Goal: Task Accomplishment & Management: Manage account settings

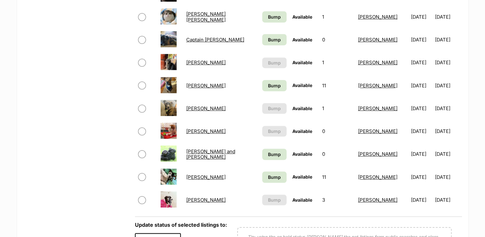
scroll to position [513, 0]
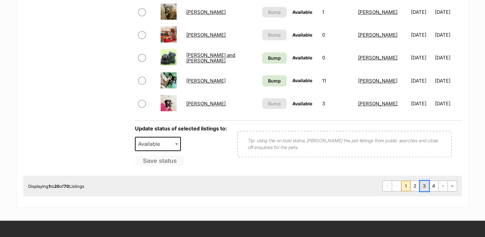
click at [424, 183] on link "3" at bounding box center [424, 186] width 9 height 10
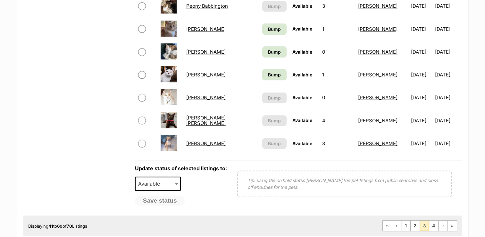
scroll to position [513, 0]
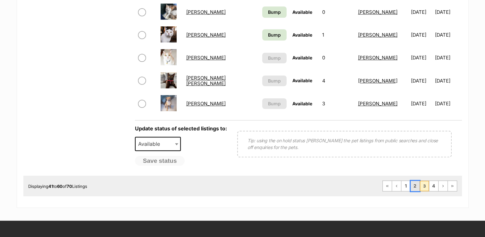
click at [414, 186] on link "2" at bounding box center [415, 186] width 9 height 10
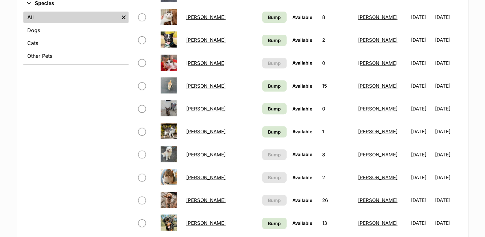
scroll to position [353, 0]
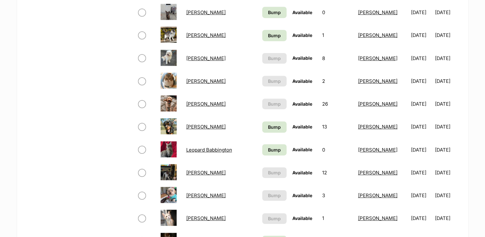
click at [207, 170] on link "[PERSON_NAME]" at bounding box center [205, 172] width 39 height 6
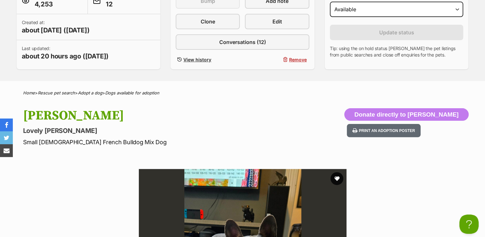
scroll to position [128, 0]
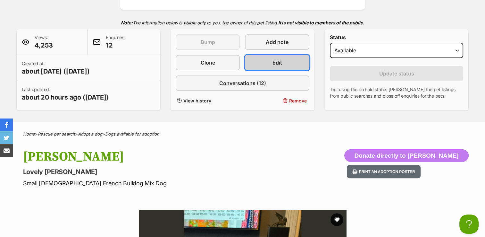
click at [281, 59] on span "Edit" at bounding box center [278, 63] width 10 height 8
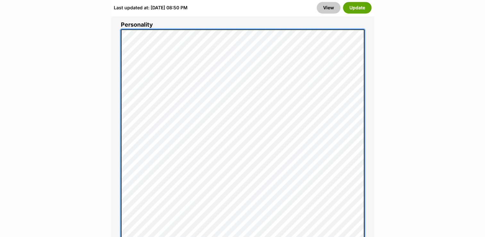
scroll to position [545, 0]
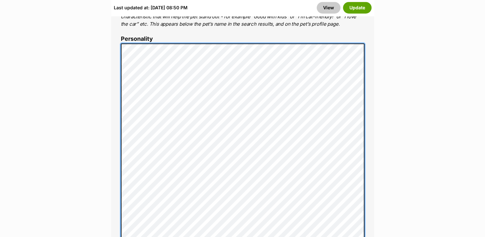
click at [117, 187] on div "About This Pet Name Henlo there, it looks like you might be using the pet name …" at bounding box center [242, 218] width 263 height 689
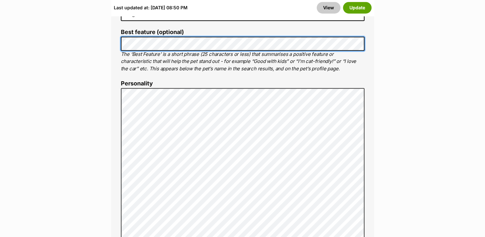
scroll to position [513, 0]
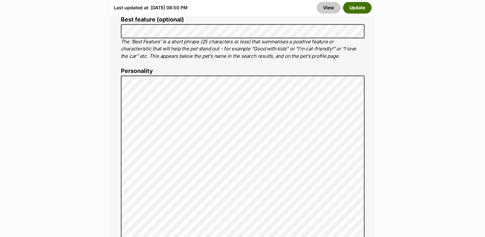
click at [353, 8] on button "Update" at bounding box center [357, 8] width 29 height 12
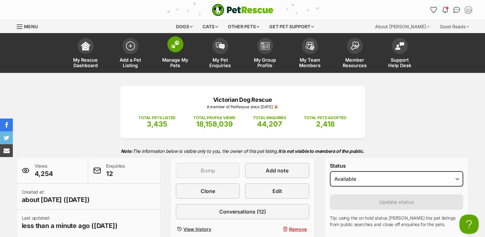
click at [174, 48] on img at bounding box center [175, 44] width 9 height 8
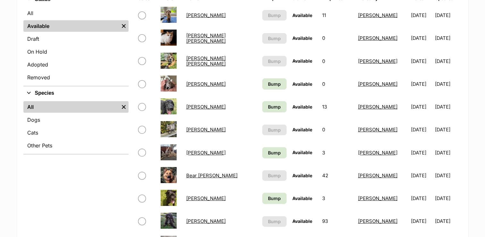
scroll to position [160, 0]
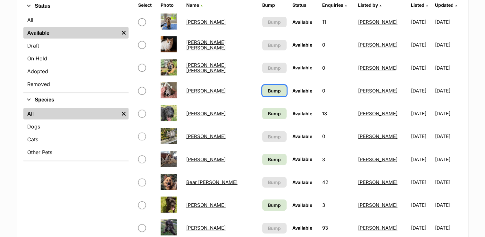
click at [268, 90] on span "Bump" at bounding box center [274, 90] width 13 height 7
click at [268, 114] on span "Bump" at bounding box center [274, 113] width 13 height 7
click at [266, 164] on link "Bump" at bounding box center [274, 159] width 24 height 11
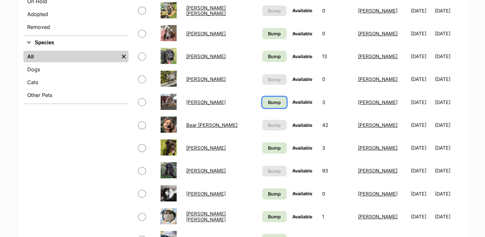
scroll to position [256, 0]
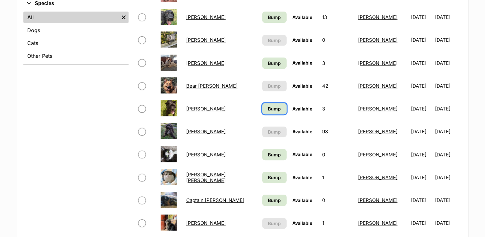
drag, startPoint x: 270, startPoint y: 107, endPoint x: 270, endPoint y: 117, distance: 9.9
click at [270, 107] on span "Bump" at bounding box center [274, 108] width 13 height 7
click at [270, 151] on span "Bump" at bounding box center [274, 154] width 13 height 7
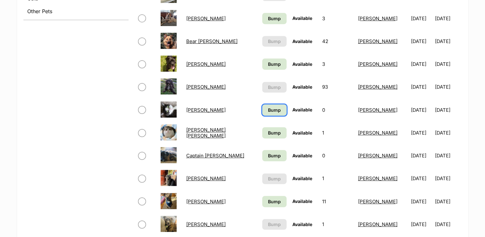
scroll to position [321, 0]
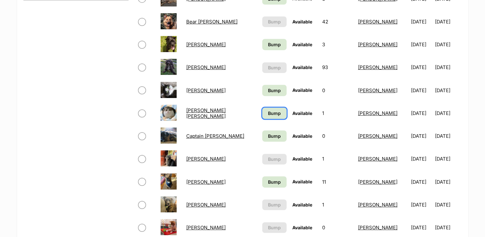
drag, startPoint x: 272, startPoint y: 112, endPoint x: 272, endPoint y: 117, distance: 4.8
click at [272, 112] on span "Bump" at bounding box center [274, 113] width 13 height 7
click at [271, 130] on link "Bump" at bounding box center [274, 135] width 24 height 11
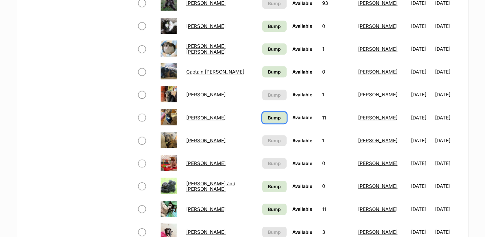
click at [270, 117] on span "Bump" at bounding box center [274, 117] width 13 height 7
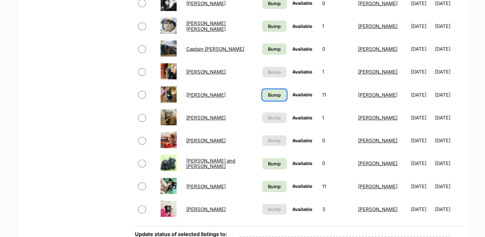
scroll to position [449, 0]
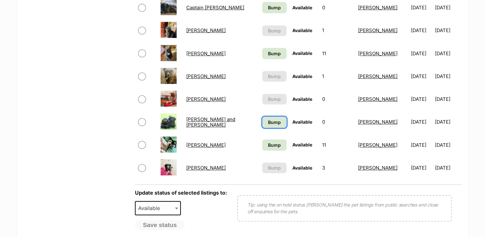
click at [271, 120] on span "Bump" at bounding box center [274, 122] width 13 height 7
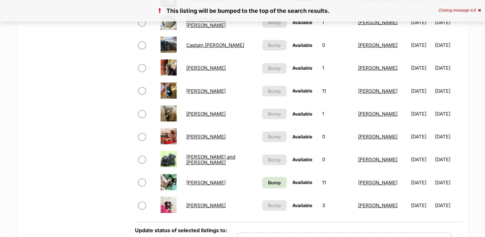
scroll to position [449, 0]
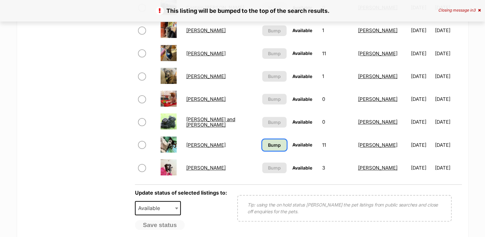
click at [266, 148] on link "Bump" at bounding box center [274, 144] width 24 height 11
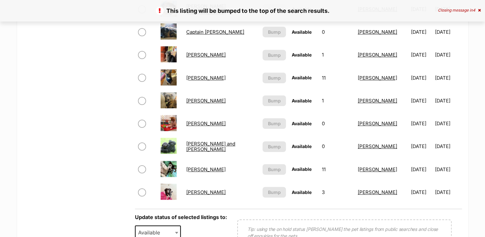
scroll to position [513, 0]
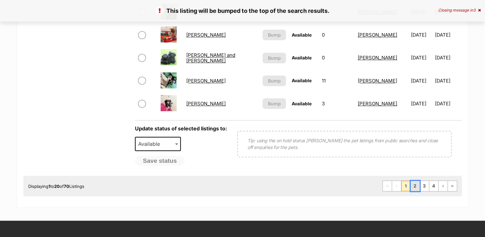
click at [417, 188] on link "2" at bounding box center [415, 186] width 9 height 10
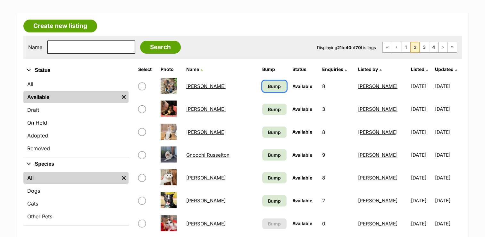
drag, startPoint x: 257, startPoint y: 81, endPoint x: 256, endPoint y: 89, distance: 7.7
click at [262, 82] on link "Bump" at bounding box center [274, 85] width 24 height 11
click at [268, 109] on span "Bump" at bounding box center [274, 109] width 13 height 7
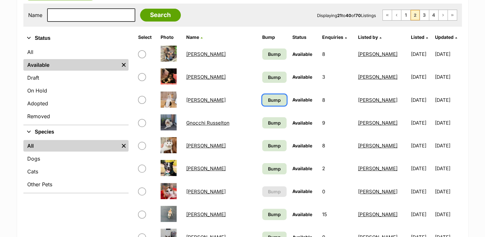
click at [268, 101] on span "Bump" at bounding box center [274, 100] width 13 height 7
click at [268, 122] on span "Bump" at bounding box center [274, 122] width 13 height 7
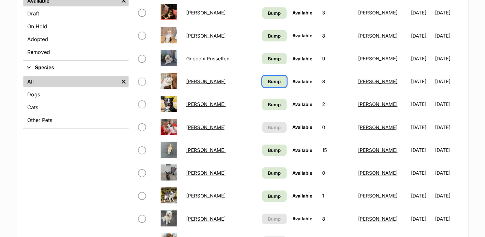
click at [268, 81] on span "Bump" at bounding box center [274, 81] width 13 height 7
click at [268, 104] on span "Bump" at bounding box center [274, 104] width 13 height 7
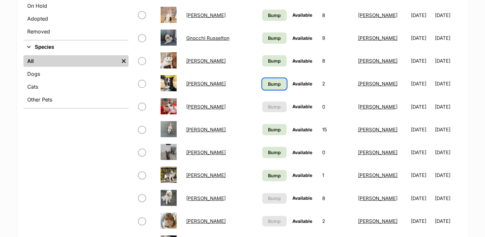
scroll to position [256, 0]
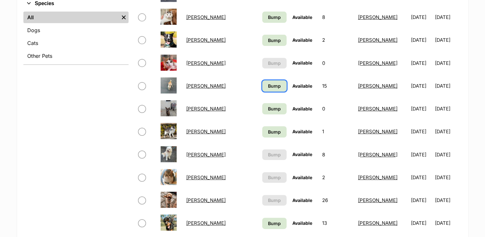
drag, startPoint x: 264, startPoint y: 84, endPoint x: 261, endPoint y: 106, distance: 22.7
click at [268, 84] on span "Bump" at bounding box center [274, 85] width 13 height 7
drag, startPoint x: 261, startPoint y: 106, endPoint x: 261, endPoint y: 125, distance: 18.6
click at [268, 107] on span "Bump" at bounding box center [274, 108] width 13 height 7
click at [262, 126] on link "Bump" at bounding box center [274, 131] width 24 height 11
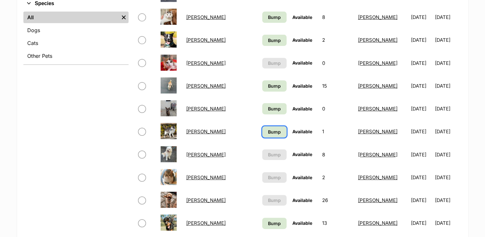
scroll to position [321, 0]
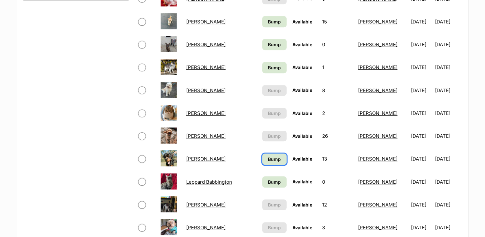
click at [262, 155] on link "Bump" at bounding box center [274, 158] width 24 height 11
click at [268, 178] on span "Bump" at bounding box center [274, 181] width 13 height 7
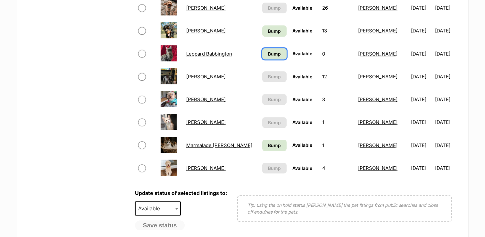
scroll to position [449, 0]
click at [267, 151] on td "Bump" at bounding box center [274, 145] width 29 height 22
click at [268, 145] on span "Bump" at bounding box center [274, 144] width 13 height 7
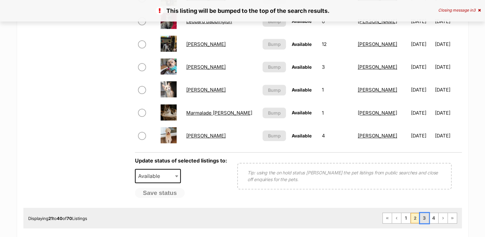
click at [424, 216] on link "3" at bounding box center [424, 218] width 9 height 10
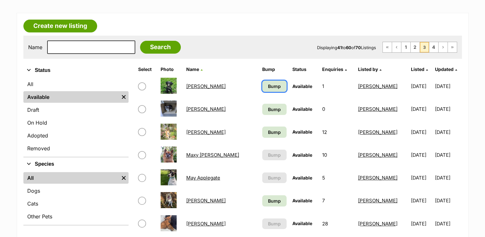
click at [268, 88] on span "Bump" at bounding box center [274, 86] width 13 height 7
click at [268, 106] on span "Bump" at bounding box center [274, 109] width 13 height 7
click at [268, 129] on span "Bump" at bounding box center [274, 132] width 13 height 7
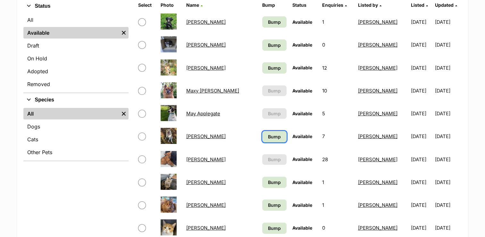
click at [268, 136] on span "Bump" at bounding box center [274, 136] width 13 height 7
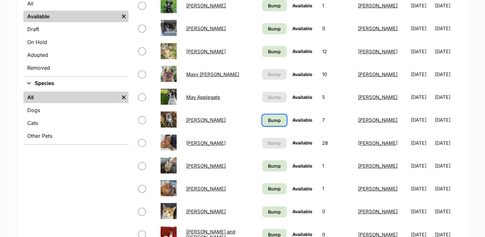
scroll to position [192, 0]
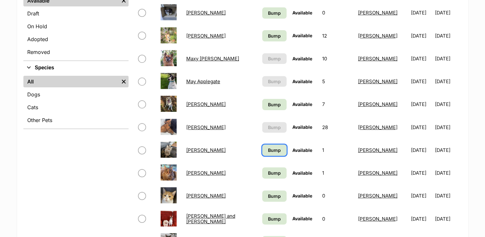
drag, startPoint x: 265, startPoint y: 148, endPoint x: 269, endPoint y: 176, distance: 28.3
click at [268, 148] on span "Bump" at bounding box center [274, 150] width 13 height 7
click at [269, 176] on link "Bump" at bounding box center [274, 172] width 24 height 11
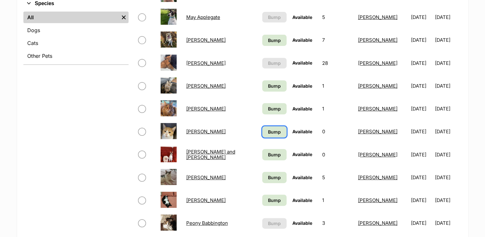
click at [269, 130] on span "Bump" at bounding box center [274, 131] width 13 height 7
click at [268, 156] on span "Bump" at bounding box center [274, 154] width 13 height 7
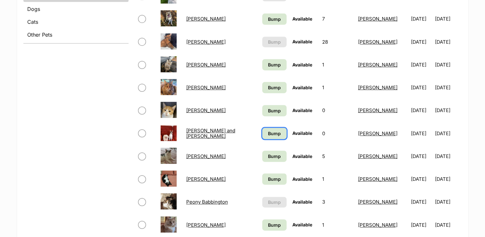
scroll to position [321, 0]
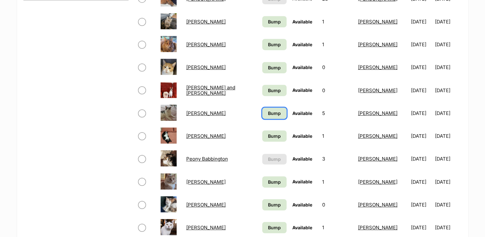
click at [268, 111] on span "Bump" at bounding box center [274, 113] width 13 height 7
click at [268, 133] on span "Bump" at bounding box center [274, 135] width 13 height 7
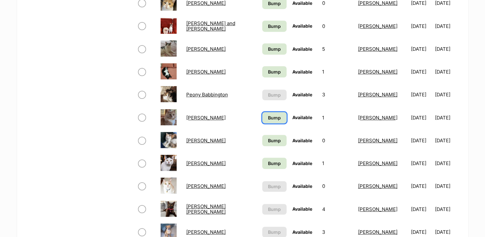
click at [268, 118] on span "Bump" at bounding box center [274, 117] width 13 height 7
drag, startPoint x: 266, startPoint y: 138, endPoint x: 266, endPoint y: 146, distance: 8.4
click at [268, 138] on span "Bump" at bounding box center [274, 140] width 13 height 7
click at [267, 158] on link "Bump" at bounding box center [274, 162] width 24 height 11
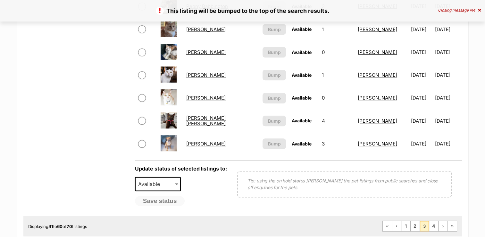
scroll to position [577, 0]
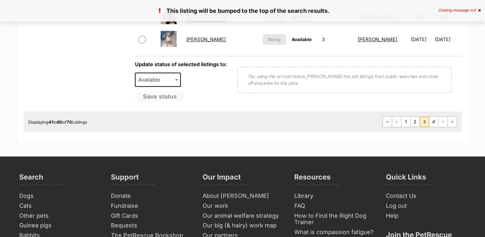
click at [429, 120] on span "3" at bounding box center [424, 121] width 9 height 10
click at [436, 122] on link "4" at bounding box center [433, 121] width 9 height 10
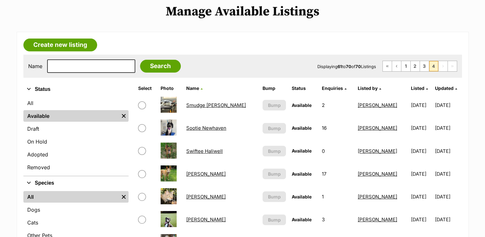
scroll to position [32, 0]
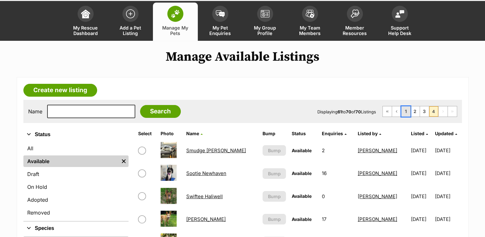
click at [405, 111] on link "1" at bounding box center [405, 111] width 9 height 10
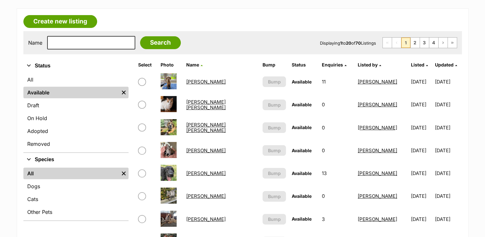
scroll to position [128, 0]
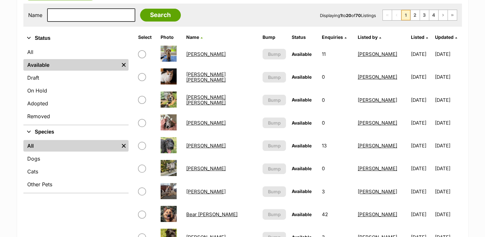
click at [193, 143] on link "[PERSON_NAME]" at bounding box center [205, 145] width 39 height 6
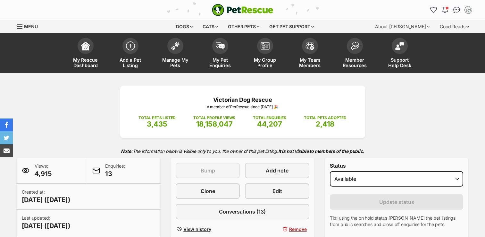
scroll to position [64, 0]
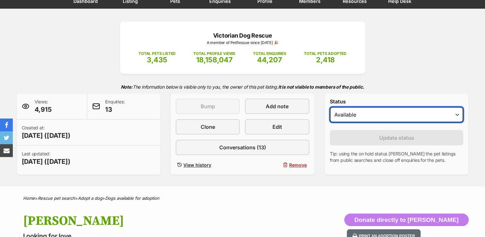
drag, startPoint x: 383, startPoint y: 116, endPoint x: 375, endPoint y: 122, distance: 9.9
click at [383, 116] on select "Draft - not available as listing has enquires Available On hold Adopted" at bounding box center [397, 114] width 134 height 15
select select "on_hold"
click at [330, 107] on select "Draft - not available as listing has enquires Available On hold Adopted" at bounding box center [397, 114] width 134 height 15
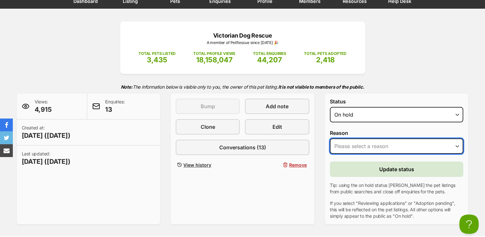
click at [374, 148] on select "Please select a reason Medical reasons Reviewing applications Adoption pending …" at bounding box center [397, 145] width 134 height 15
select select "adoption_pending"
click at [330, 138] on select "Please select a reason Medical reasons Reviewing applications Adoption pending …" at bounding box center [397, 145] width 134 height 15
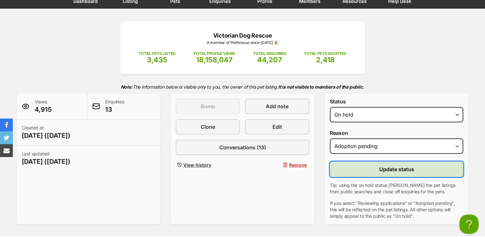
click at [394, 171] on span "Update status" at bounding box center [396, 169] width 35 height 8
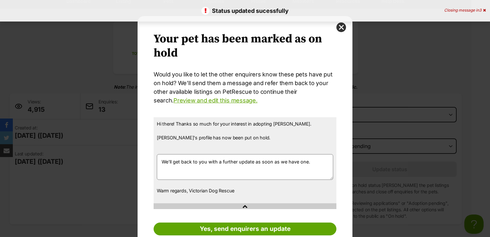
scroll to position [23, 0]
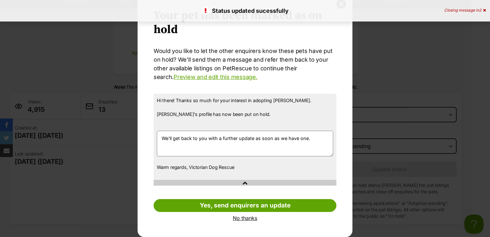
click at [237, 216] on link "No thanks" at bounding box center [245, 218] width 183 height 6
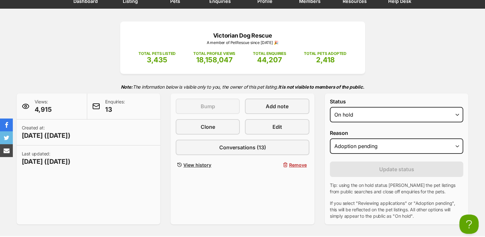
scroll to position [0, 0]
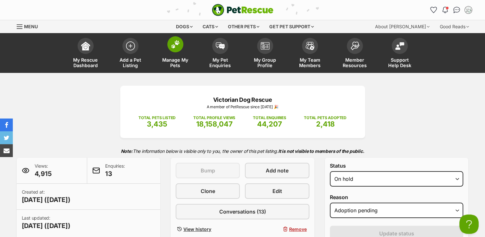
click at [169, 52] on link "Manage My Pets" at bounding box center [175, 54] width 45 height 38
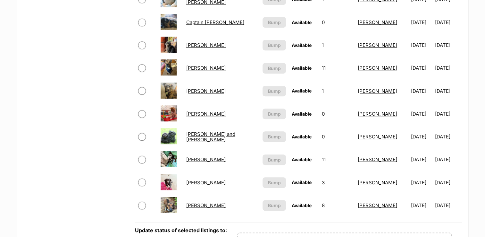
scroll to position [513, 0]
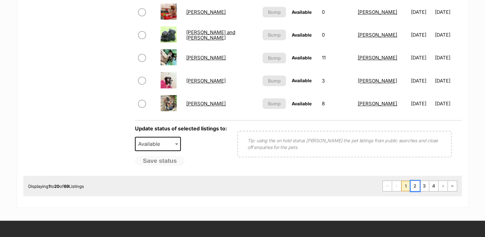
click at [416, 181] on link "2" at bounding box center [415, 186] width 9 height 10
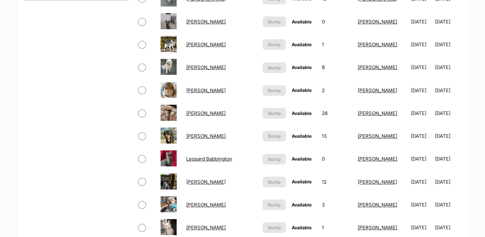
click at [201, 180] on link "Lily Tamblyn" at bounding box center [205, 182] width 39 height 6
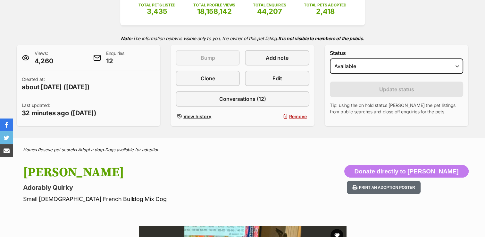
scroll to position [128, 0]
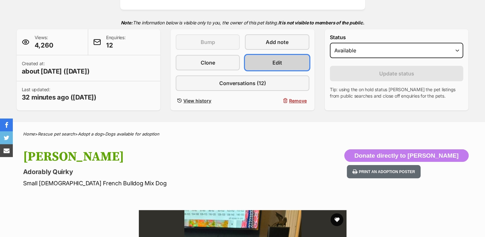
click at [274, 61] on span "Edit" at bounding box center [278, 63] width 10 height 8
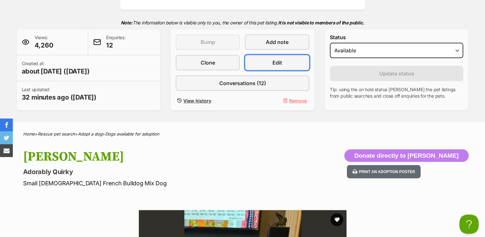
scroll to position [0, 0]
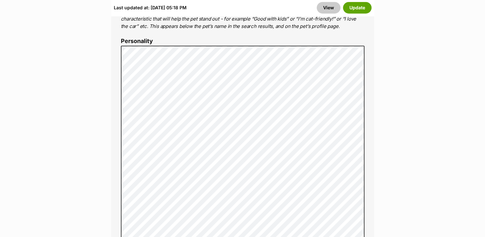
scroll to position [545, 0]
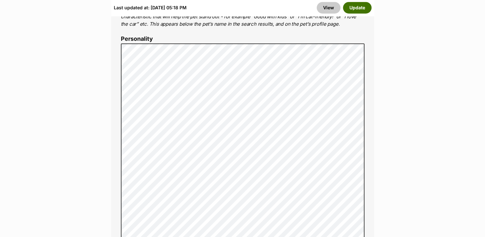
click at [363, 8] on button "Update" at bounding box center [357, 8] width 29 height 12
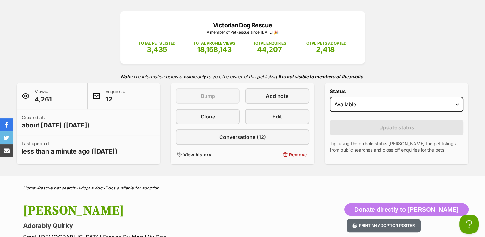
scroll to position [96, 0]
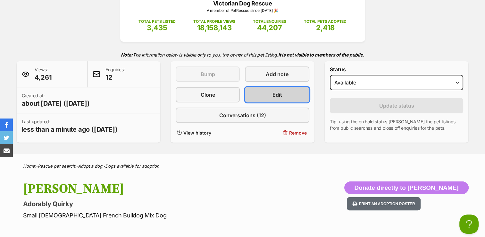
click at [268, 92] on link "Edit" at bounding box center [277, 94] width 64 height 15
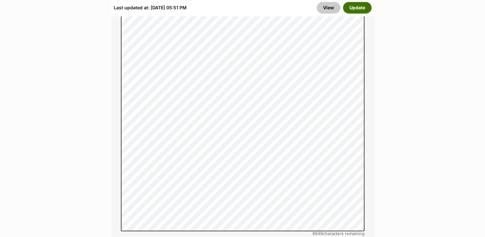
click at [363, 7] on button "Update" at bounding box center [357, 8] width 29 height 12
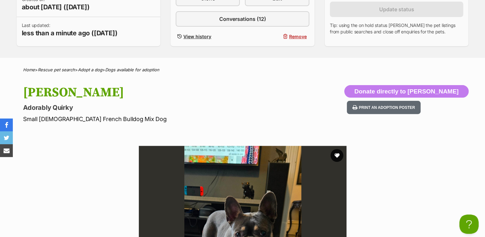
scroll to position [128, 0]
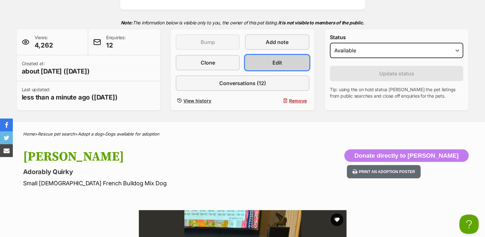
click at [274, 60] on span "Edit" at bounding box center [278, 63] width 10 height 8
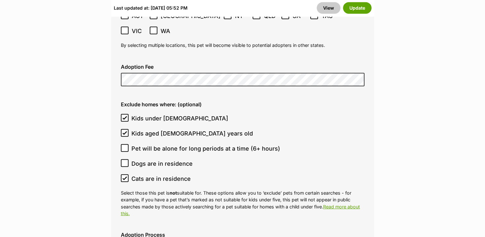
scroll to position [1924, 0]
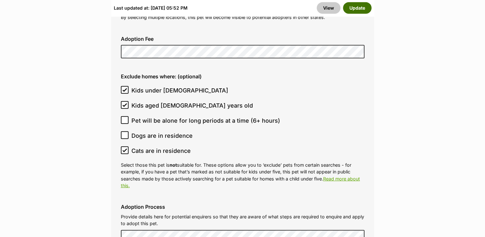
click at [359, 9] on button "Update" at bounding box center [357, 8] width 29 height 12
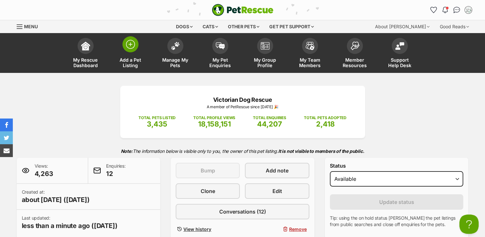
click at [126, 42] on img at bounding box center [130, 44] width 9 height 9
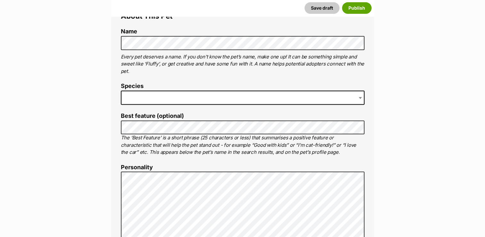
scroll to position [192, 0]
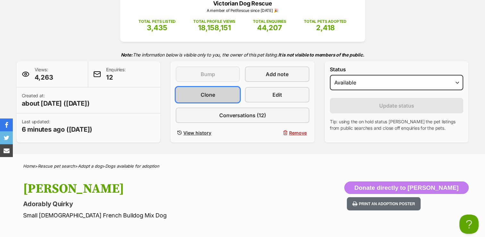
click at [218, 91] on link "Clone" at bounding box center [208, 94] width 64 height 15
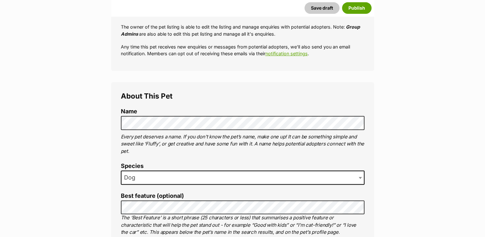
drag, startPoint x: 95, startPoint y: 164, endPoint x: 99, endPoint y: 164, distance: 3.8
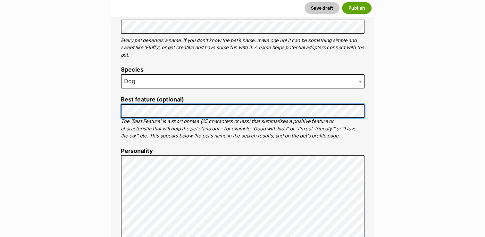
scroll to position [321, 0]
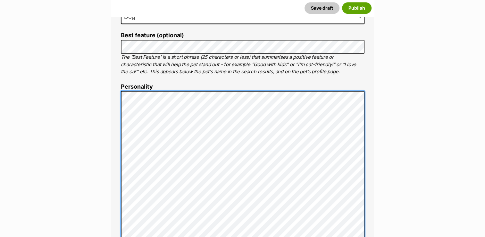
click at [119, 121] on div "About This Pet Name Henlo there, it looks like you might be using the pet name …" at bounding box center [242, 230] width 263 height 616
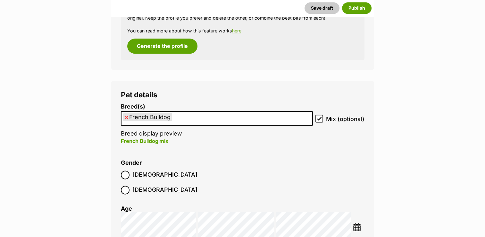
scroll to position [802, 0]
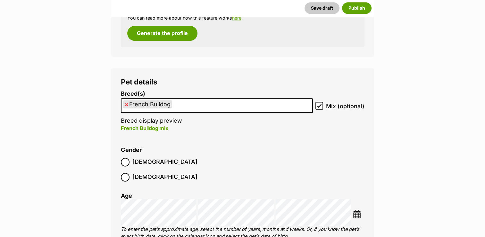
click at [127, 103] on span "×" at bounding box center [127, 104] width 4 height 8
select select
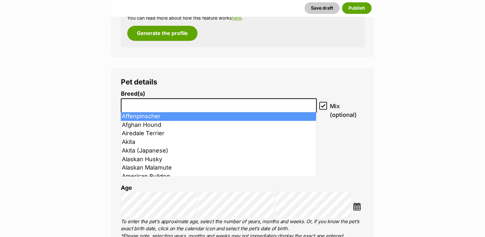
click at [190, 107] on input "search" at bounding box center [219, 103] width 192 height 7
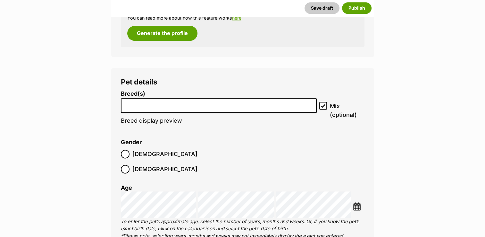
click at [171, 102] on input "search" at bounding box center [219, 103] width 192 height 7
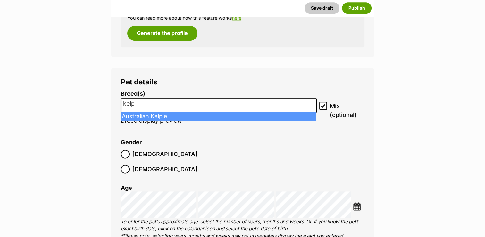
type input "kelp"
select select "723"
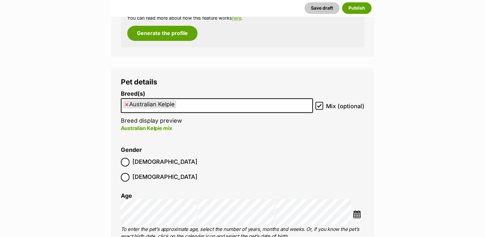
click at [187, 106] on ul "× Australian Kelpie" at bounding box center [217, 105] width 191 height 13
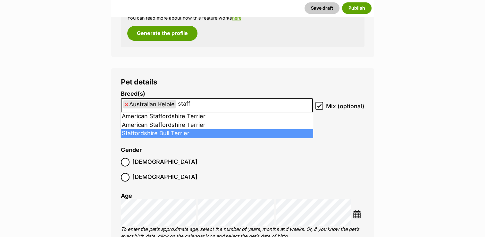
type input "staff"
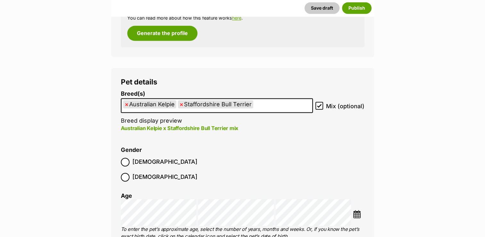
click at [358, 210] on img at bounding box center [357, 214] width 8 height 8
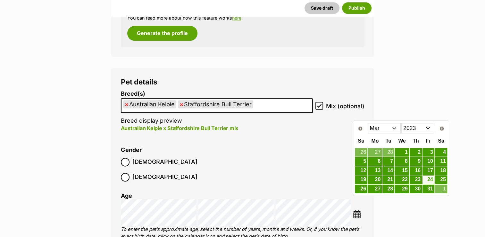
click at [399, 126] on select "Jan Feb Mar Apr May Jun Jul Aug Sep Oct Nov Dec" at bounding box center [384, 128] width 33 height 10
click at [368, 123] on select "Jan Feb Mar Apr May Jun Jul Aug Sep Oct Nov Dec" at bounding box center [384, 128] width 33 height 10
click at [429, 128] on select "2013 2014 2015 2016 2017 2018 2019 2020 2021 2022 2023 2024 2025" at bounding box center [417, 128] width 33 height 10
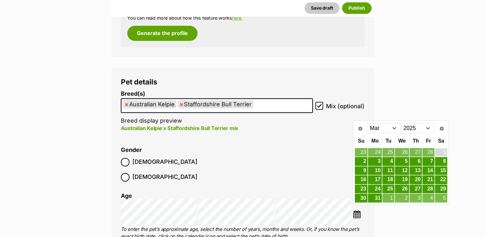
click at [441, 151] on link "1" at bounding box center [441, 152] width 12 height 8
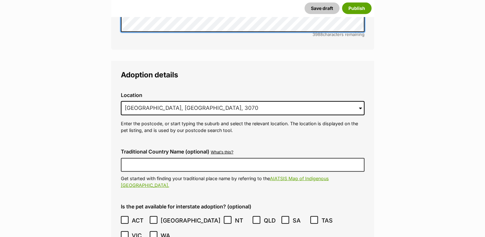
scroll to position [1539, 0]
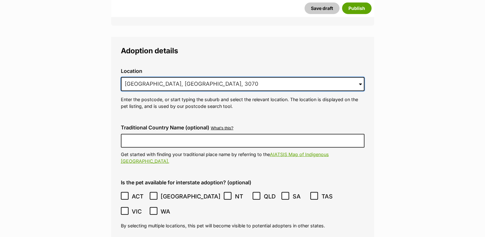
drag, startPoint x: 182, startPoint y: 69, endPoint x: 105, endPoint y: 65, distance: 78.0
type input "l"
type input ":"
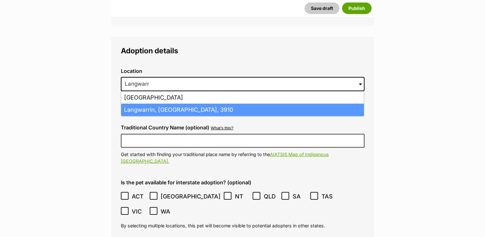
click at [264, 104] on li "Langwarrin, Victoria, 3910" at bounding box center [242, 110] width 243 height 13
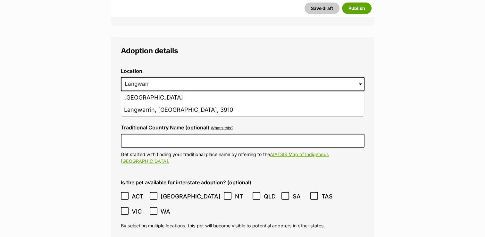
type input "Langwarrin, Victoria, 3910"
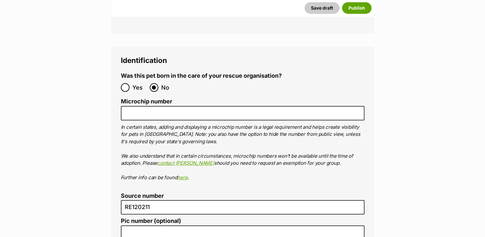
scroll to position [2341, 0]
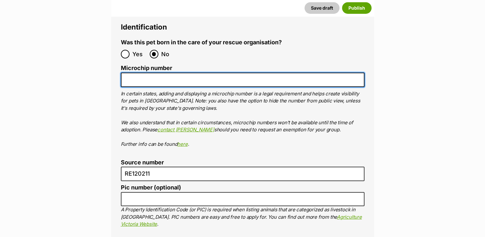
click at [159, 72] on input "Microchip number" at bounding box center [243, 79] width 244 height 14
paste input "956000018337727"
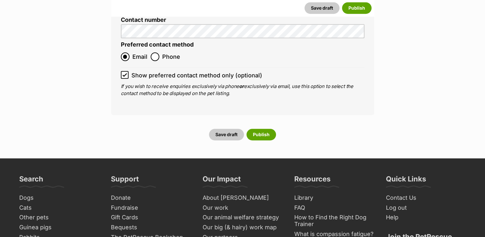
scroll to position [2821, 0]
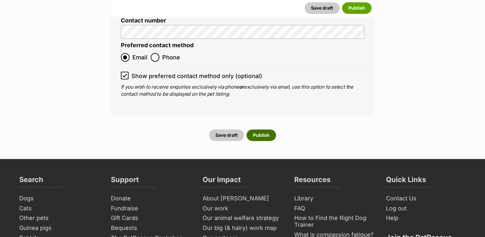
type input "956000018337727"
click at [264, 129] on button "Publish" at bounding box center [261, 135] width 29 height 12
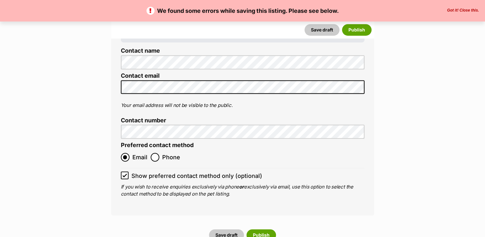
scroll to position [2821, 0]
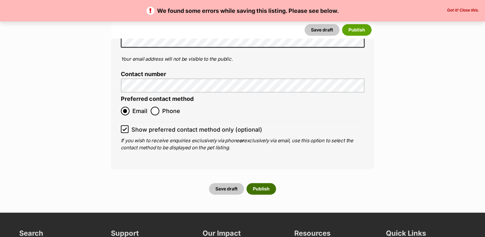
click at [267, 183] on button "Publish" at bounding box center [261, 189] width 29 height 12
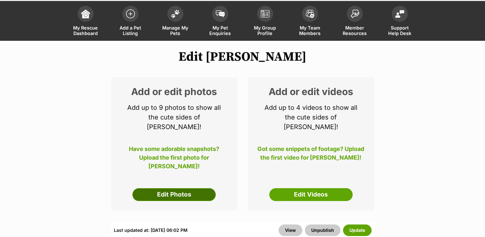
click at [172, 188] on link "Edit Photos" at bounding box center [173, 194] width 83 height 13
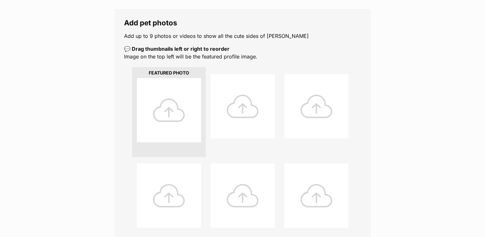
scroll to position [128, 0]
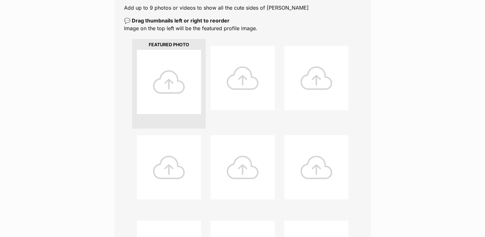
click at [172, 89] on div at bounding box center [169, 82] width 64 height 64
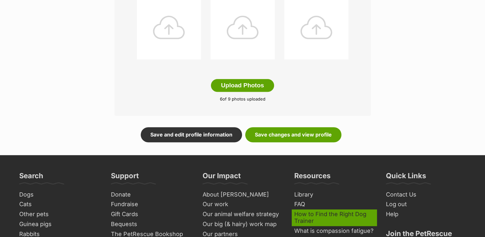
scroll to position [385, 0]
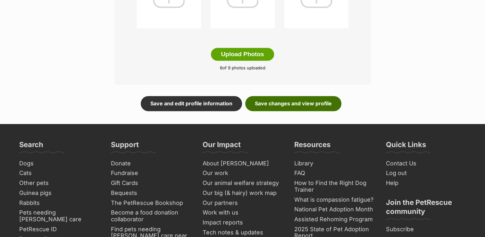
click at [303, 104] on link "Save changes and view profile" at bounding box center [293, 103] width 96 height 15
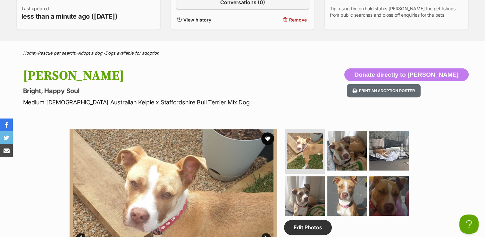
scroll to position [224, 0]
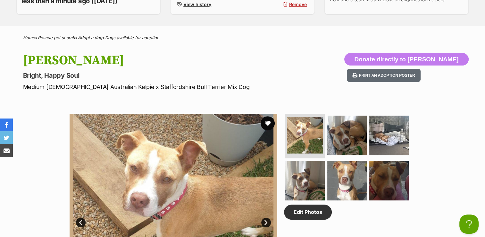
click at [270, 121] on button "favourite" at bounding box center [268, 123] width 14 height 14
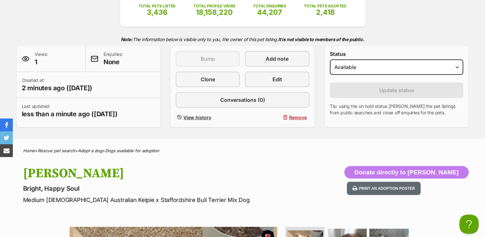
scroll to position [64, 0]
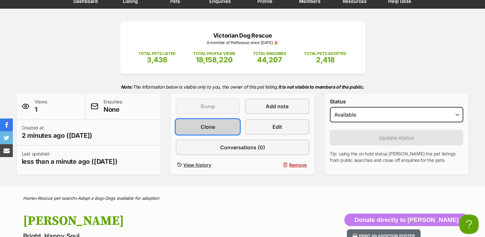
click at [200, 124] on link "Clone" at bounding box center [208, 126] width 64 height 15
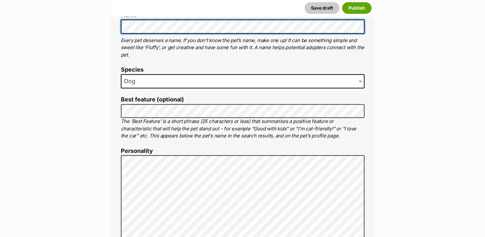
scroll to position [289, 0]
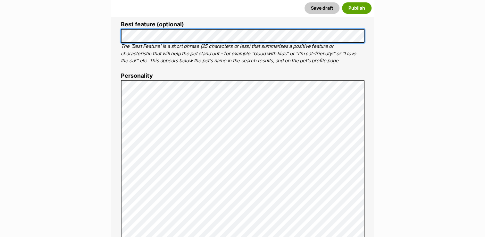
scroll to position [321, 0]
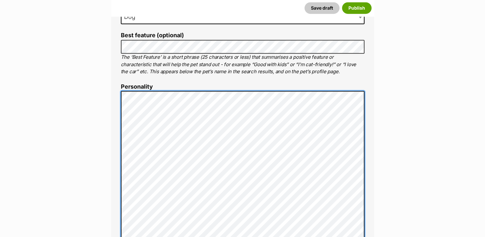
click at [119, 123] on div "About This Pet Name Henlo there, it looks like you might be using the pet name …" at bounding box center [242, 230] width 263 height 616
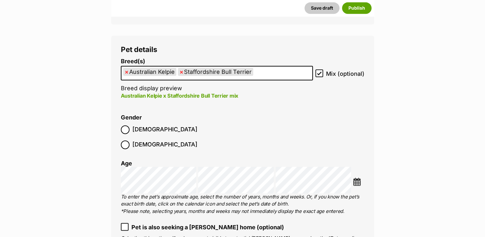
scroll to position [802, 0]
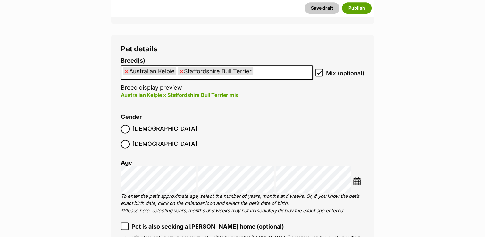
click at [126, 70] on span "×" at bounding box center [127, 71] width 4 height 8
select select "198"
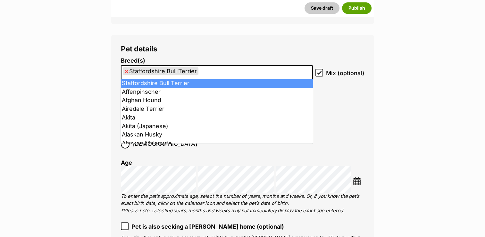
click at [125, 70] on span "×" at bounding box center [127, 71] width 4 height 8
select select
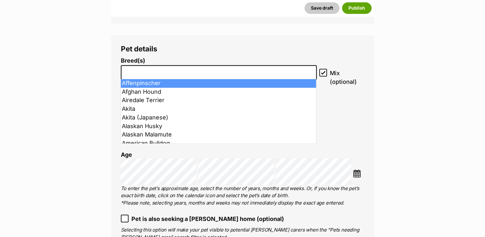
click at [155, 67] on input "search" at bounding box center [219, 70] width 192 height 7
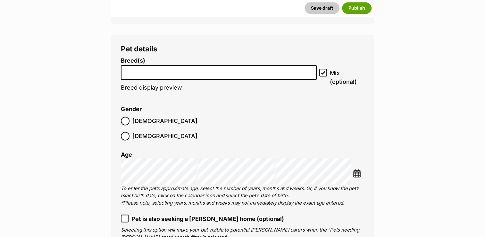
click at [160, 66] on li at bounding box center [219, 72] width 192 height 13
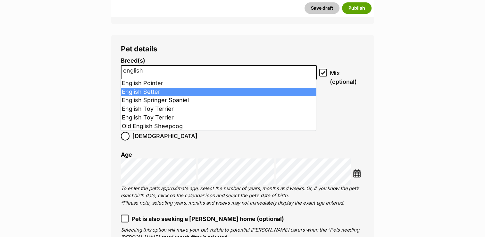
type input "english"
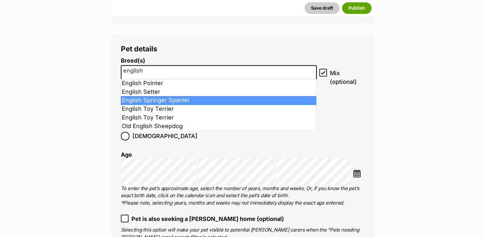
select select "81"
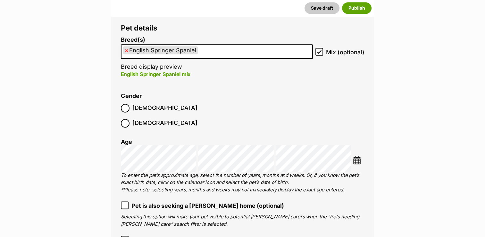
scroll to position [834, 0]
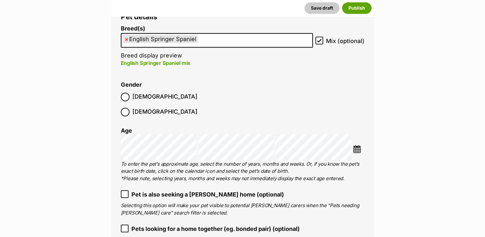
click at [130, 97] on label "[DEMOGRAPHIC_DATA]" at bounding box center [159, 96] width 77 height 9
click at [359, 145] on img at bounding box center [357, 149] width 8 height 8
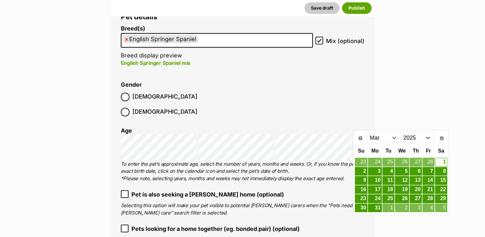
click at [426, 136] on select "2015 2016 2017 2018 2019 2020 2021 2022 2023 2024 2025" at bounding box center [417, 137] width 33 height 10
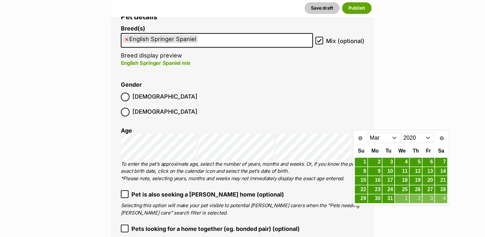
drag, startPoint x: 396, startPoint y: 137, endPoint x: 393, endPoint y: 142, distance: 5.9
click at [396, 137] on select "Jan Feb Mar Apr May Jun Jul Aug Sep Oct Nov Dec" at bounding box center [384, 137] width 33 height 10
click at [403, 178] on link "18" at bounding box center [402, 180] width 14 height 8
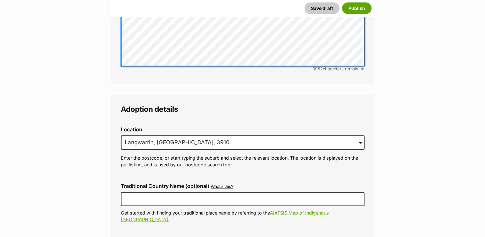
scroll to position [1507, 0]
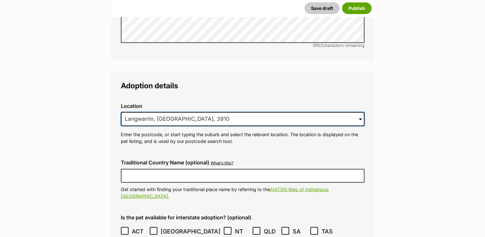
drag, startPoint x: 187, startPoint y: 101, endPoint x: 114, endPoint y: 100, distance: 73.4
click at [147, 112] on input at bounding box center [243, 119] width 244 height 14
type input "M"
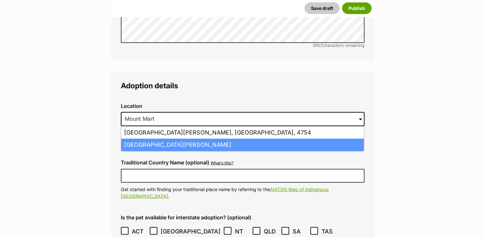
click at [158, 139] on li "Mount Martha, Victoria, 3934" at bounding box center [242, 145] width 243 height 13
type input "Mount Martha, Victoria, 3934"
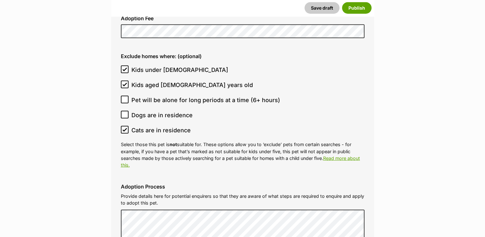
scroll to position [1731, 0]
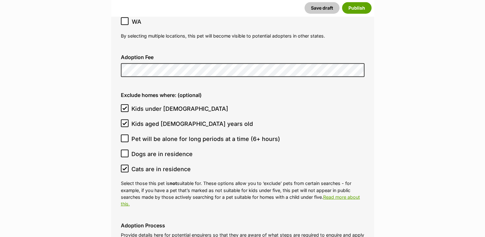
click at [128, 149] on span at bounding box center [125, 153] width 8 height 9
click at [128, 149] on input "Dogs are in residence" at bounding box center [125, 153] width 8 height 8
checkbox input "true"
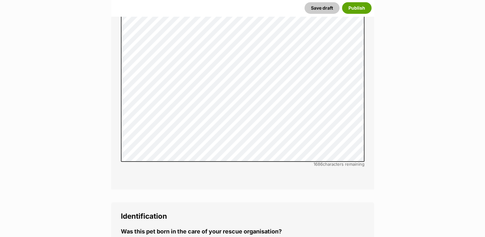
scroll to position [2212, 0]
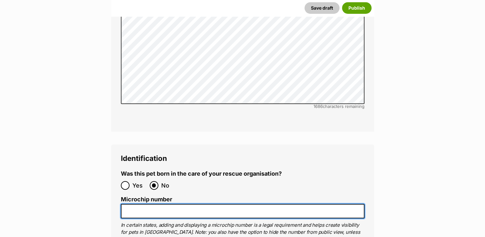
click at [133, 204] on input "Microchip number" at bounding box center [243, 211] width 244 height 14
paste input "956000013188203"
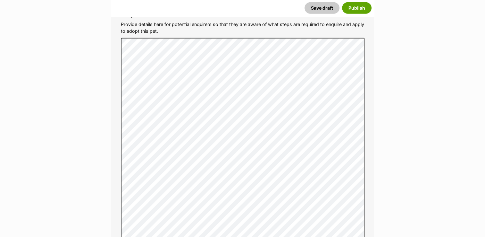
scroll to position [1892, 0]
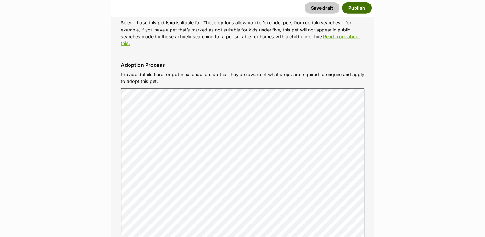
type input "956000013188203"
click at [358, 9] on button "Publish" at bounding box center [356, 8] width 29 height 12
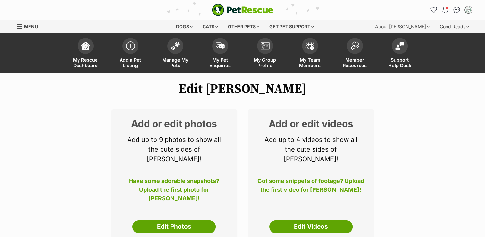
click at [168, 220] on link "Edit Photos" at bounding box center [173, 226] width 83 height 13
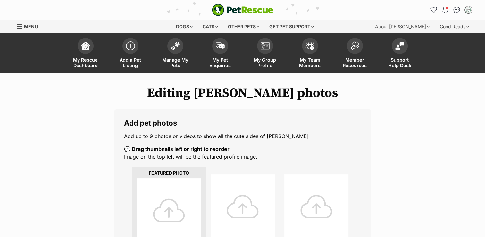
click at [164, 189] on div at bounding box center [169, 210] width 64 height 64
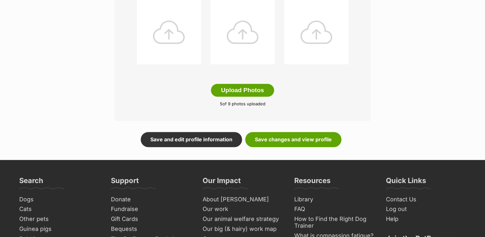
scroll to position [417, 0]
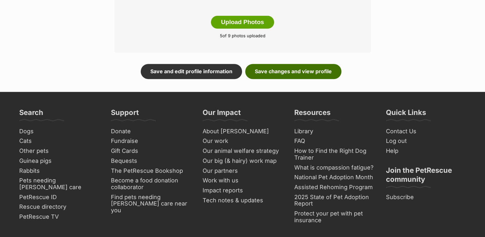
click at [297, 75] on link "Save changes and view profile" at bounding box center [293, 71] width 96 height 15
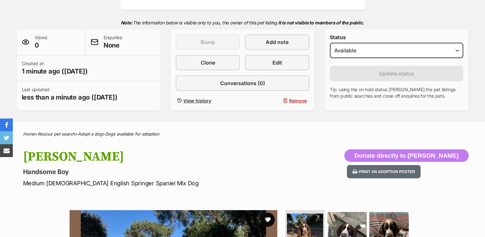
click at [268, 215] on button "favourite" at bounding box center [268, 219] width 14 height 14
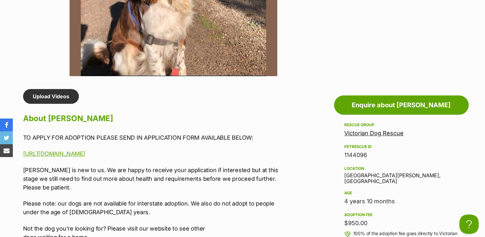
scroll to position [385, 0]
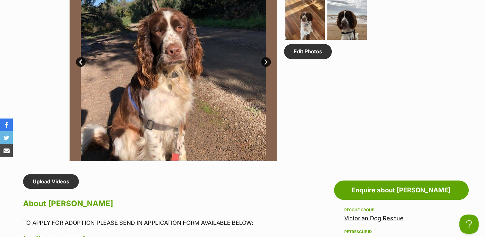
click at [264, 61] on link "Next" at bounding box center [266, 62] width 10 height 10
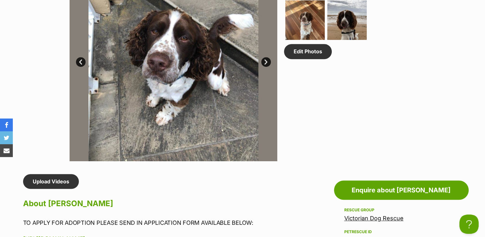
click at [264, 61] on link "Next" at bounding box center [266, 62] width 10 height 10
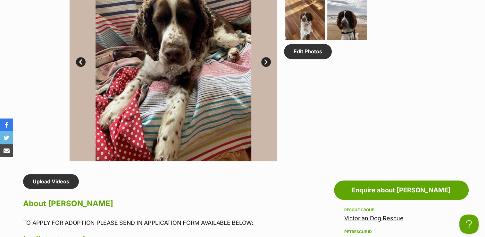
click at [264, 61] on link "Next" at bounding box center [266, 62] width 10 height 10
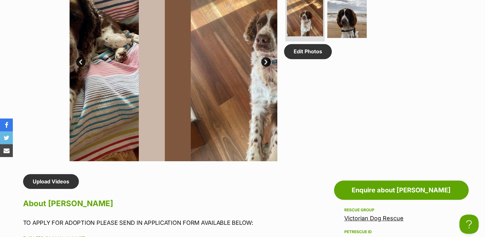
click at [264, 61] on link "Next" at bounding box center [266, 62] width 10 height 10
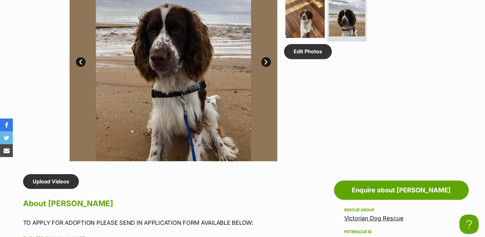
click at [264, 61] on link "Next" at bounding box center [266, 62] width 10 height 10
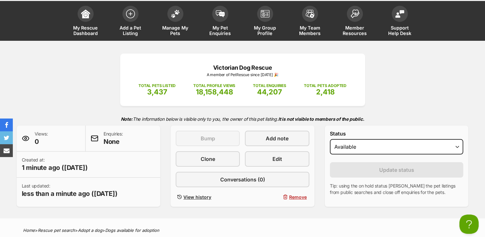
scroll to position [96, 0]
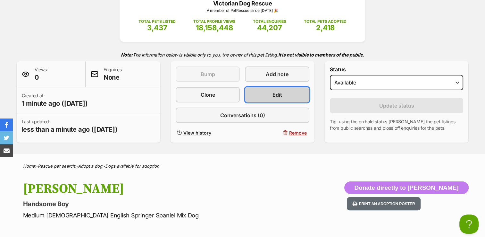
click at [283, 92] on link "Edit" at bounding box center [277, 94] width 64 height 15
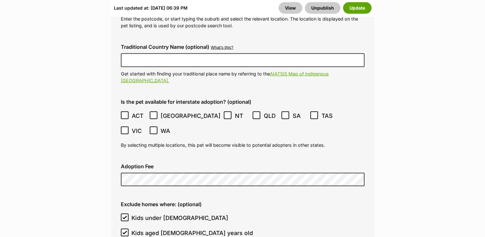
scroll to position [1795, 0]
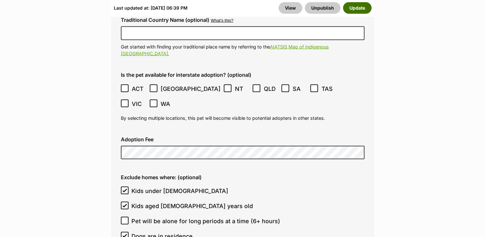
click at [349, 10] on button "Update" at bounding box center [357, 8] width 29 height 12
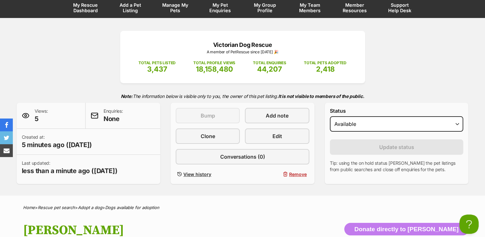
scroll to position [64, 0]
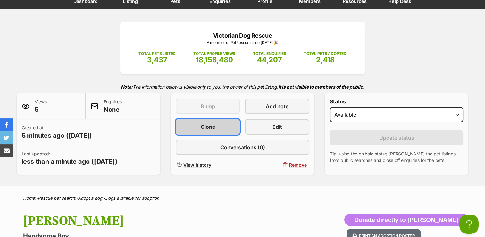
click at [208, 125] on span "Clone" at bounding box center [208, 127] width 14 height 8
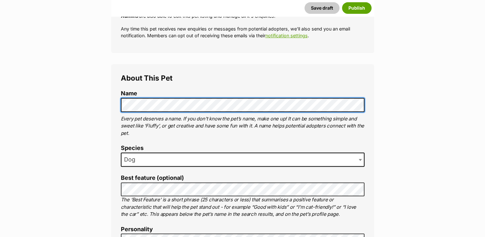
scroll to position [192, 0]
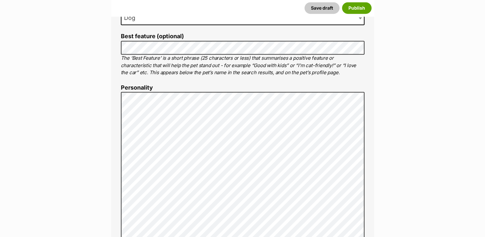
scroll to position [321, 0]
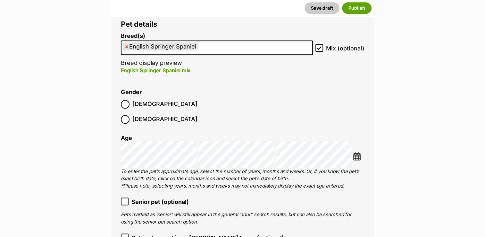
scroll to position [834, 0]
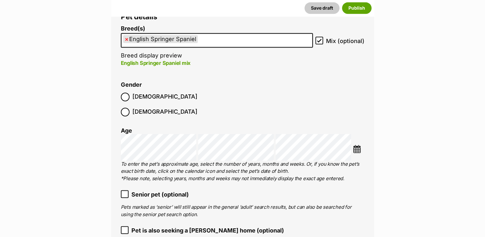
drag, startPoint x: 188, startPoint y: 37, endPoint x: 129, endPoint y: 37, distance: 59.0
click at [129, 37] on ul "× English Springer Spaniel" at bounding box center [217, 40] width 191 height 13
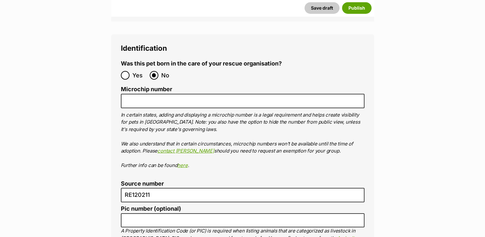
scroll to position [2276, 0]
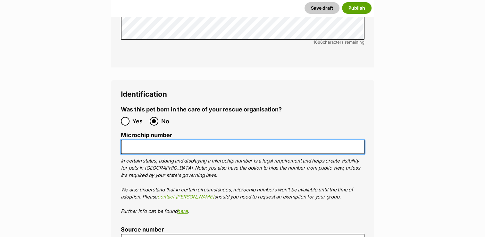
click at [152, 139] on input "Microchip number" at bounding box center [243, 146] width 244 height 14
paste input "953010006772348"
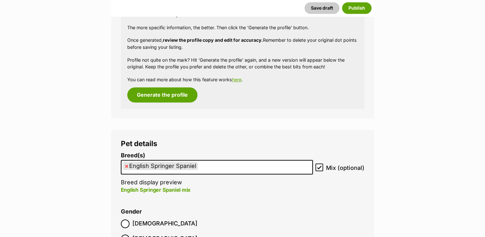
scroll to position [705, 0]
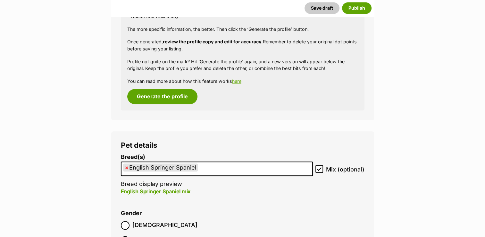
type input "953010006772348"
click at [125, 168] on span "×" at bounding box center [127, 167] width 4 height 8
select select
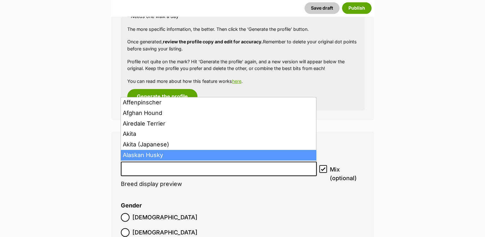
click at [146, 169] on input "search" at bounding box center [219, 167] width 192 height 7
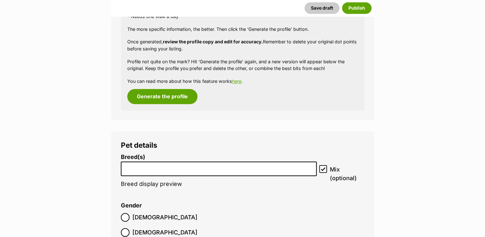
click at [146, 169] on input "search" at bounding box center [219, 167] width 192 height 7
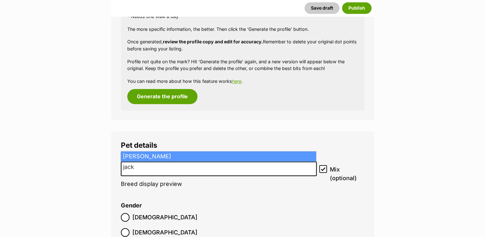
type input "jack"
select select "118"
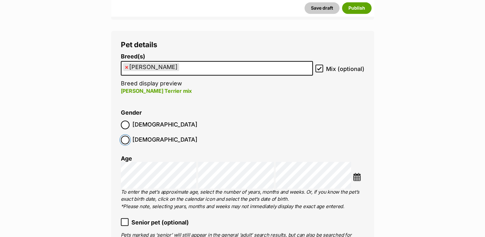
scroll to position [834, 0]
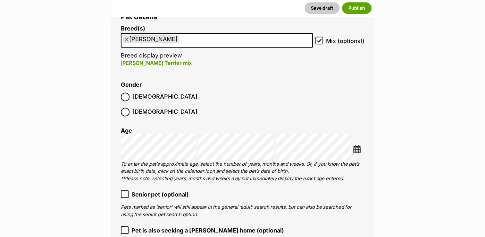
click at [353, 134] on div "Choose Date" at bounding box center [243, 147] width 244 height 27
click at [360, 145] on img at bounding box center [357, 149] width 8 height 8
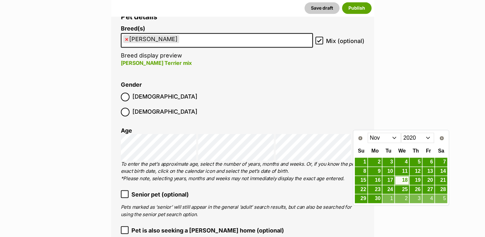
click at [426, 136] on select "2010 2011 2012 2013 2014 2015 2016 2017 2018 2019 2020 2021 2022 2023 2024 2025" at bounding box center [417, 137] width 33 height 10
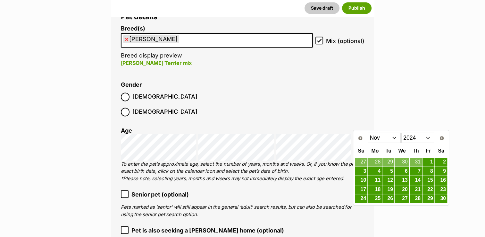
click at [393, 136] on select "Jan Feb Mar Apr May Jun Jul Aug Sep Oct Nov Dec" at bounding box center [384, 137] width 33 height 10
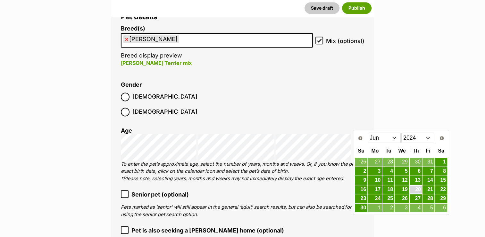
click at [414, 187] on link "20" at bounding box center [416, 189] width 12 height 8
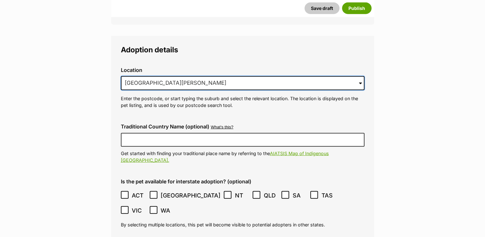
scroll to position [0, 0]
drag, startPoint x: 191, startPoint y: 70, endPoint x: 115, endPoint y: 66, distance: 76.1
click at [122, 76] on input "Mount Martha, VIC, 3934" at bounding box center [243, 83] width 244 height 14
click at [136, 76] on input at bounding box center [243, 83] width 244 height 14
type input "G"
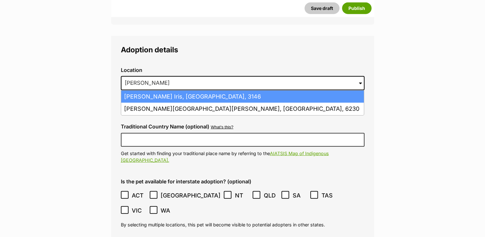
click at [136, 90] on li "Glen Iris, Victoria, 3146" at bounding box center [242, 96] width 243 height 13
type input "Glen Iris, Victoria, 3146"
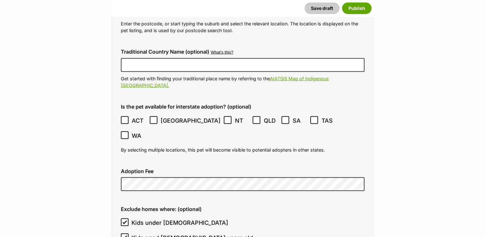
scroll to position [1635, 0]
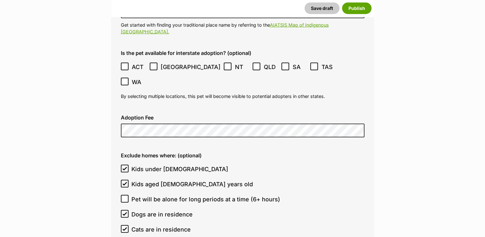
click at [124, 211] on icon at bounding box center [124, 213] width 4 height 4
click at [124, 210] on input "Dogs are in residence" at bounding box center [125, 214] width 8 height 8
checkbox input "false"
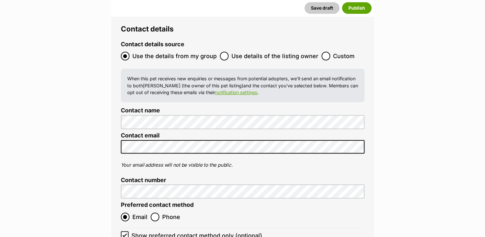
scroll to position [2789, 0]
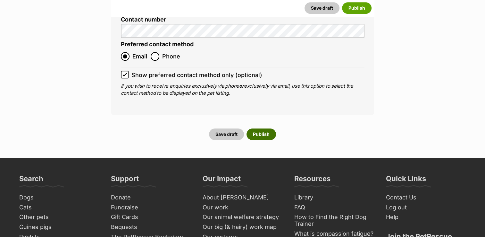
click at [259, 128] on button "Publish" at bounding box center [261, 134] width 29 height 12
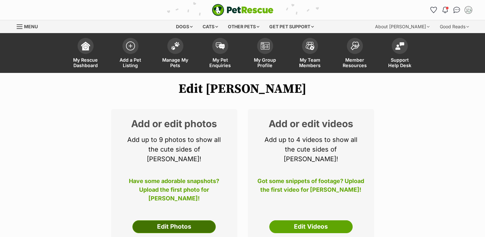
click at [175, 220] on link "Edit Photos" at bounding box center [173, 226] width 83 height 13
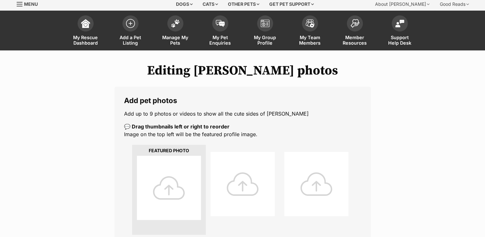
scroll to position [32, 0]
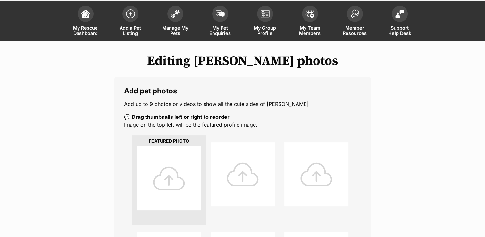
click at [162, 167] on div at bounding box center [169, 178] width 64 height 64
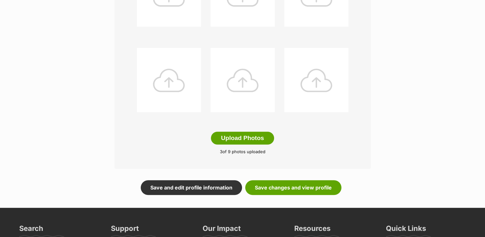
scroll to position [353, 0]
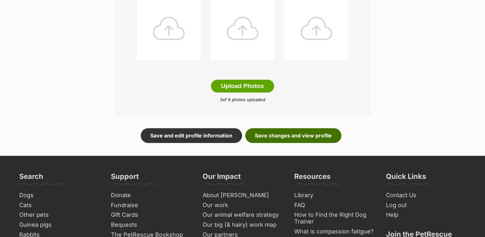
click at [290, 137] on link "Save changes and view profile" at bounding box center [293, 135] width 96 height 15
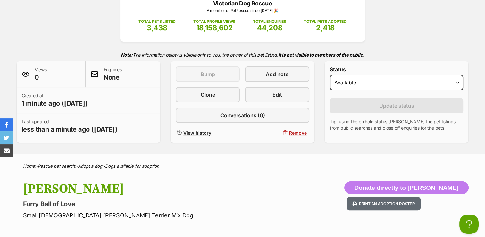
scroll to position [224, 0]
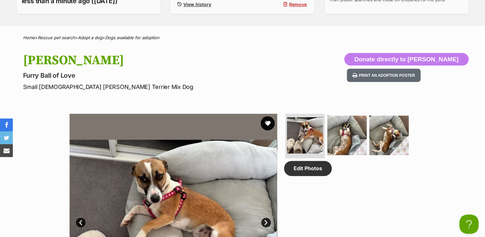
click at [269, 121] on button "favourite" at bounding box center [268, 123] width 14 height 14
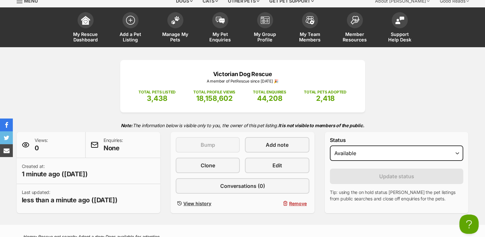
scroll to position [0, 0]
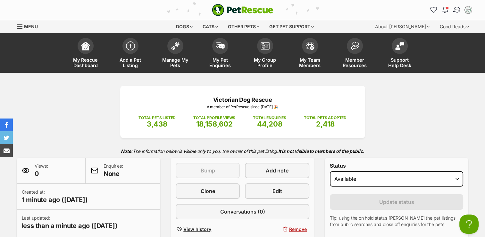
click at [456, 8] on img "Conversations" at bounding box center [456, 10] width 9 height 8
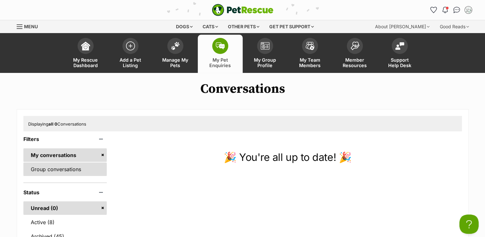
click at [70, 169] on link "Group conversations" at bounding box center [65, 168] width 84 height 13
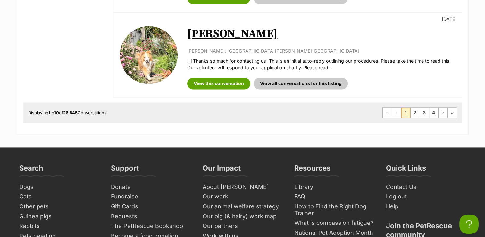
scroll to position [898, 0]
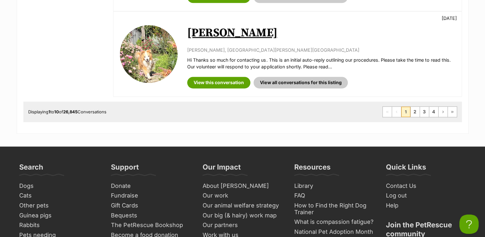
click at [410, 107] on li "2" at bounding box center [414, 111] width 9 height 10
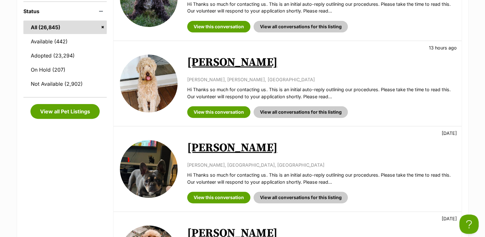
scroll to position [96, 0]
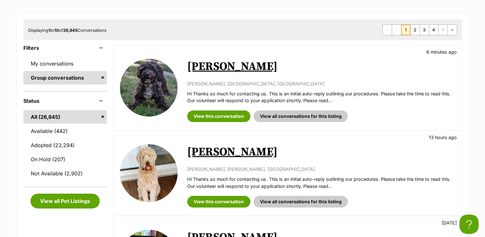
click at [223, 65] on link "[PERSON_NAME]" at bounding box center [232, 66] width 90 height 14
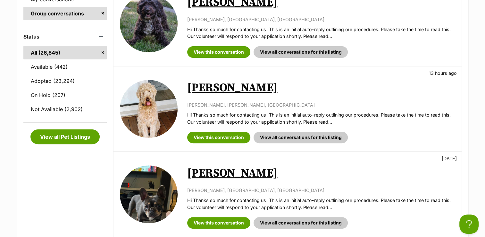
scroll to position [0, 0]
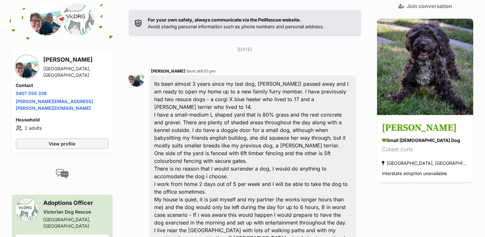
scroll to position [128, 0]
